Goal: Information Seeking & Learning: Learn about a topic

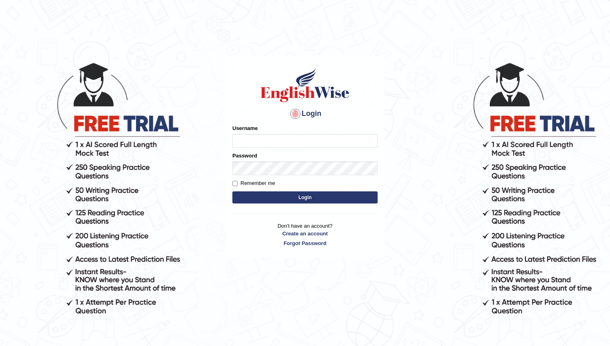
type input "manjot789"
click at [233, 191] on button "Login" at bounding box center [305, 197] width 145 height 12
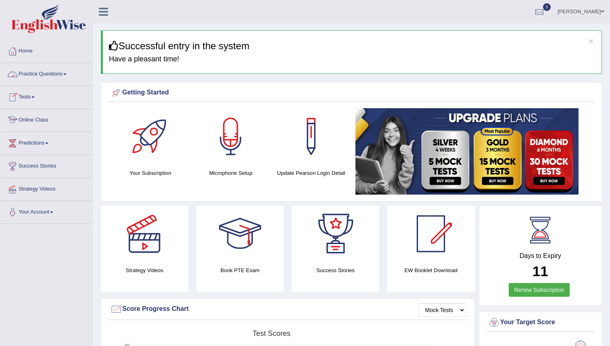
click at [47, 121] on link "Online Class" at bounding box center [46, 119] width 92 height 20
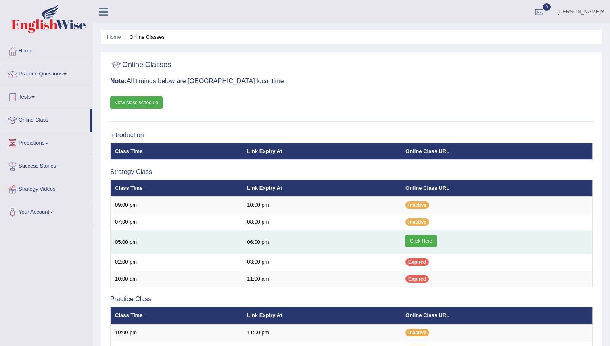
click at [423, 241] on link "Click Here" at bounding box center [421, 241] width 31 height 12
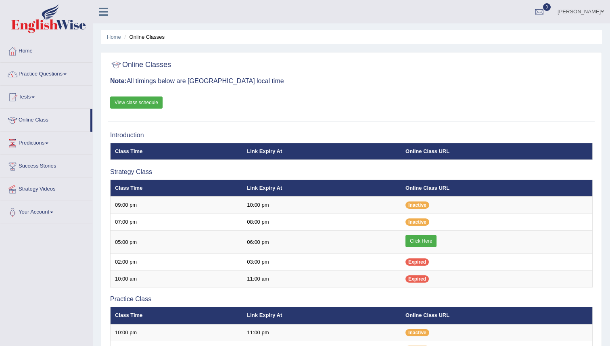
click at [27, 72] on link "Practice Questions" at bounding box center [46, 73] width 92 height 20
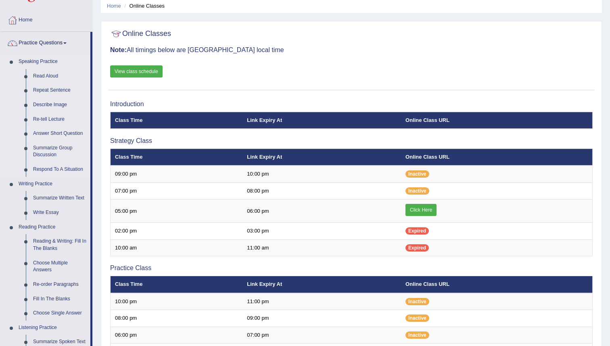
scroll to position [42, 0]
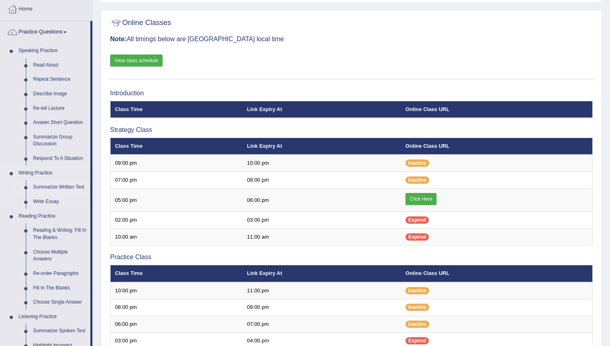
click at [47, 186] on link "Summarize Written Text" at bounding box center [59, 187] width 61 height 15
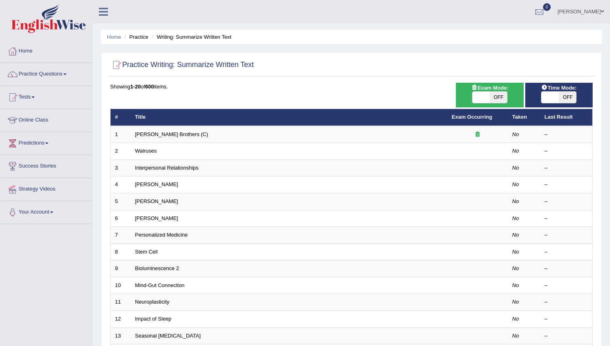
click at [499, 93] on span "OFF" at bounding box center [498, 97] width 17 height 11
checkbox input "true"
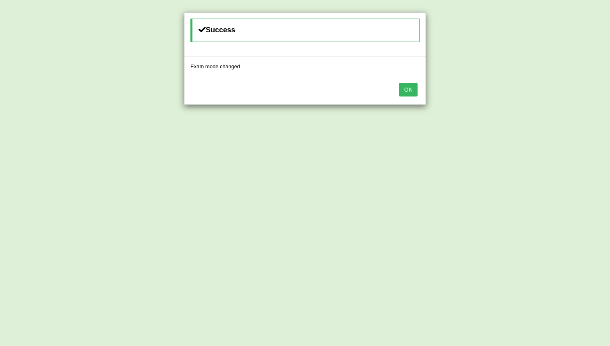
click at [407, 87] on button "OK" at bounding box center [408, 90] width 19 height 14
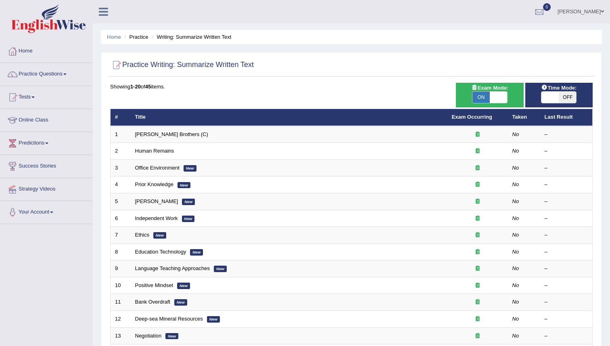
click at [560, 97] on span "OFF" at bounding box center [567, 97] width 17 height 11
checkbox input "true"
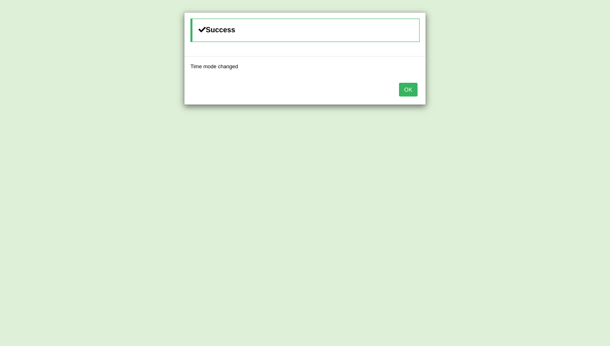
click at [412, 88] on button "OK" at bounding box center [408, 90] width 19 height 14
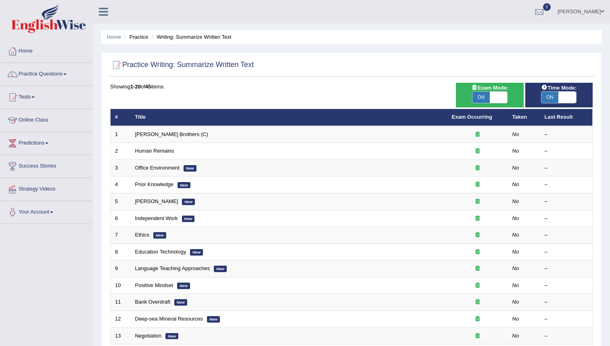
click at [412, 88] on div "Showing 1-20 of 45 items." at bounding box center [351, 87] width 483 height 8
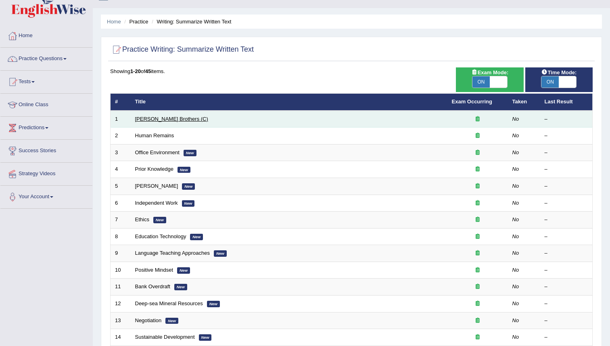
click at [166, 119] on link "[PERSON_NAME] Brothers (C)" at bounding box center [171, 119] width 73 height 6
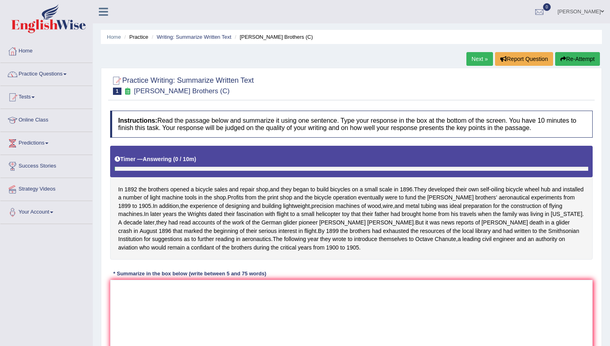
click at [166, 119] on h4 "Instructions: Read the passage below and summarize it using one sentence. Type …" at bounding box center [351, 124] width 483 height 27
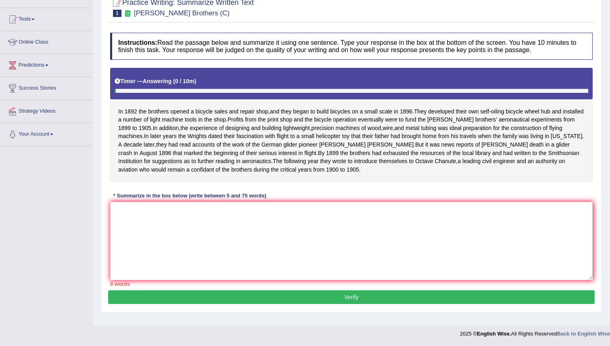
scroll to position [88, 0]
click at [173, 135] on div "In [DATE] the brothers opened a bicycle sales and repair shop , and they began …" at bounding box center [351, 125] width 483 height 114
drag, startPoint x: 120, startPoint y: 101, endPoint x: 126, endPoint y: 104, distance: 6.5
click at [126, 104] on div "In [DATE] the brothers opened a bicycle sales and repair shop , and they began …" at bounding box center [351, 125] width 483 height 114
click at [119, 107] on span "In" at bounding box center [120, 111] width 5 height 8
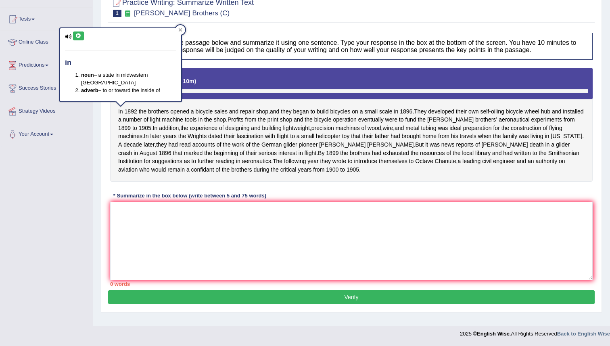
click at [119, 102] on body "Toggle navigation Home Practice Questions Speaking Practice Read Aloud Repeat S…" at bounding box center [305, 95] width 610 height 346
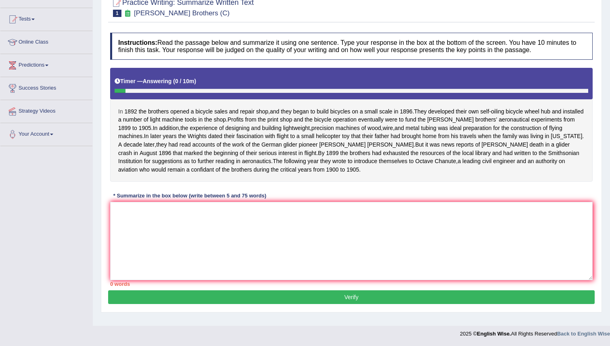
click at [119, 107] on span "In" at bounding box center [120, 111] width 5 height 8
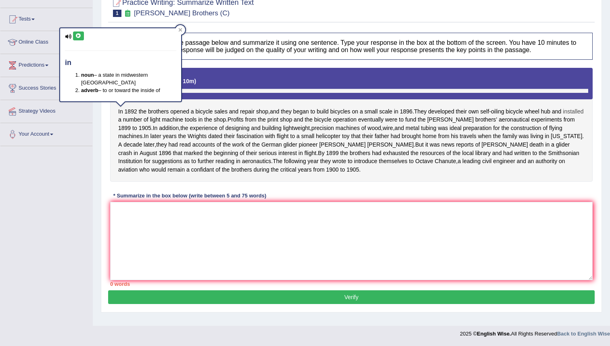
click at [563, 111] on span "installed" at bounding box center [573, 111] width 21 height 8
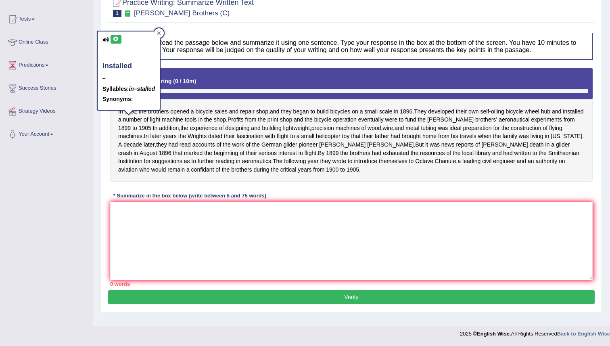
click at [158, 28] on div at bounding box center [159, 33] width 10 height 10
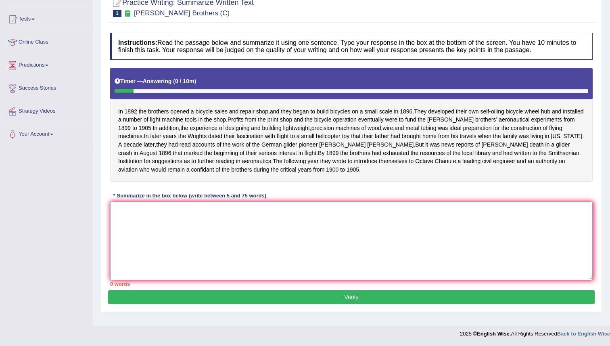
click at [181, 249] on textarea at bounding box center [351, 241] width 483 height 78
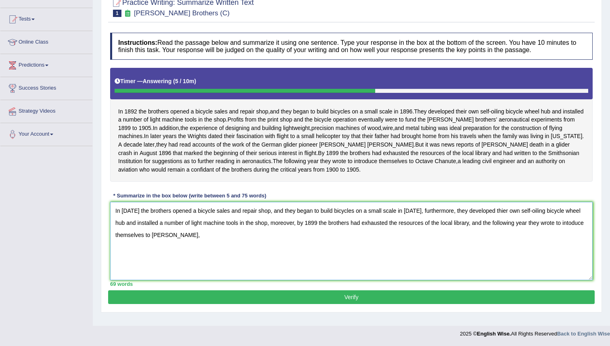
drag, startPoint x: 476, startPoint y: 228, endPoint x: 496, endPoint y: 259, distance: 37.3
click at [496, 259] on textarea "In [DATE] the brothers opened a bicycle sales and repair shop, and they began t…" at bounding box center [351, 241] width 483 height 78
click at [203, 241] on textarea "In [DATE] the brothers opened a bicycle sales and repair shop, and they began t…" at bounding box center [351, 241] width 483 height 78
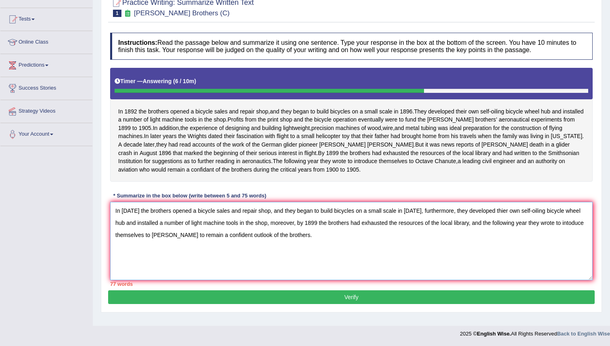
drag, startPoint x: 138, startPoint y: 218, endPoint x: 104, endPoint y: 222, distance: 34.1
click at [104, 222] on div "Practice Writing: Summarize Written Text 1 [PERSON_NAME] Brothers (C) Instructi…" at bounding box center [351, 151] width 501 height 323
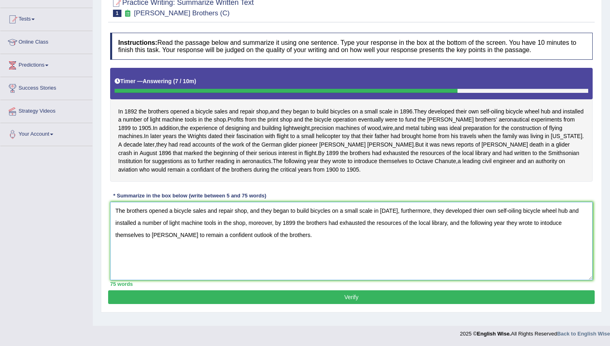
click at [243, 242] on textarea "The brothers opened a bicycle sales and repair shop, and they began to build bi…" at bounding box center [351, 241] width 483 height 78
click at [219, 243] on textarea "The brothers opened a bicycle sales and repair shop, and they began to build bi…" at bounding box center [351, 241] width 483 height 78
type textarea "The brothers opened a bicycle sales and repair shop, and they began to build bi…"
click at [320, 304] on button "Verify" at bounding box center [351, 297] width 487 height 14
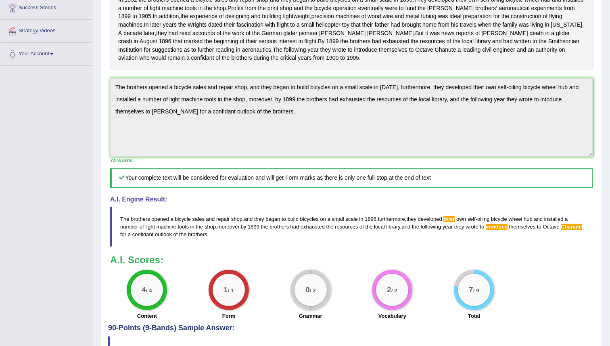
scroll to position [160, 0]
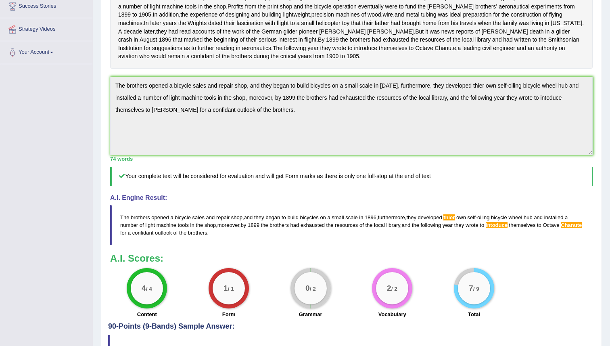
click at [417, 91] on div "Instructions: Read the passage below and summarize it using one sentence. Type …" at bounding box center [351, 135] width 487 height 376
